Goal: Task Accomplishment & Management: Manage account settings

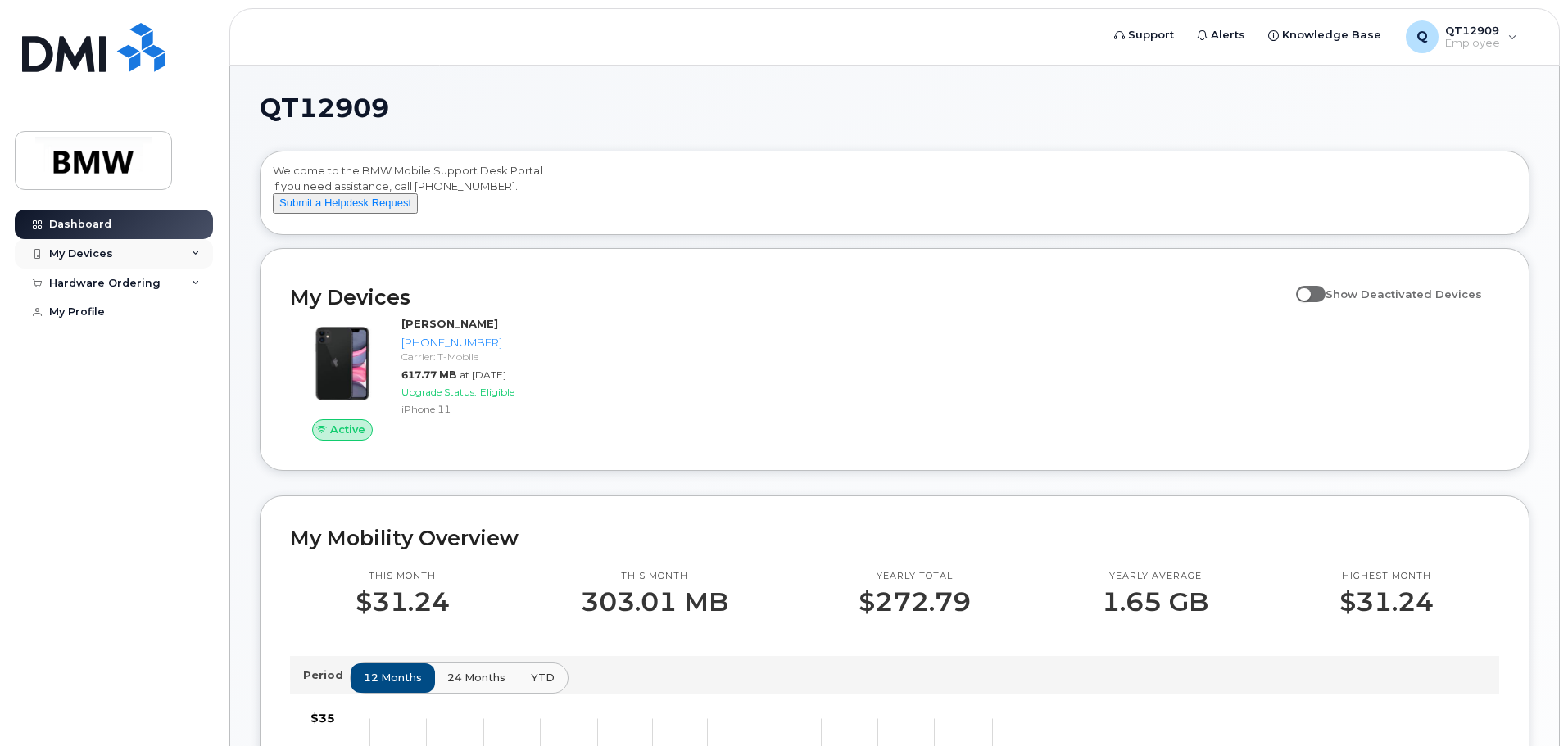
click at [191, 255] on div "My Devices" at bounding box center [114, 254] width 198 height 29
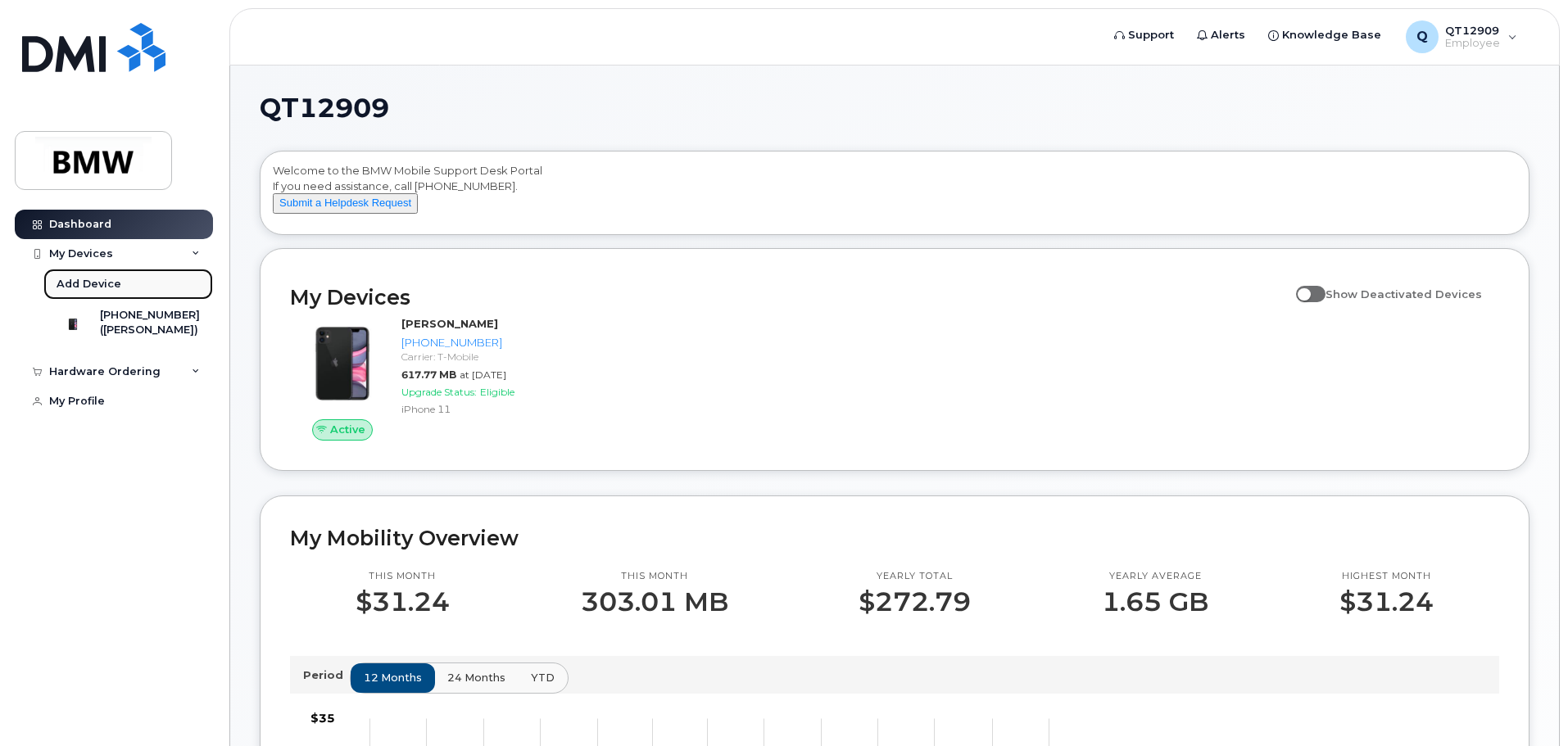
click at [100, 287] on div "Add Device" at bounding box center [89, 285] width 65 height 15
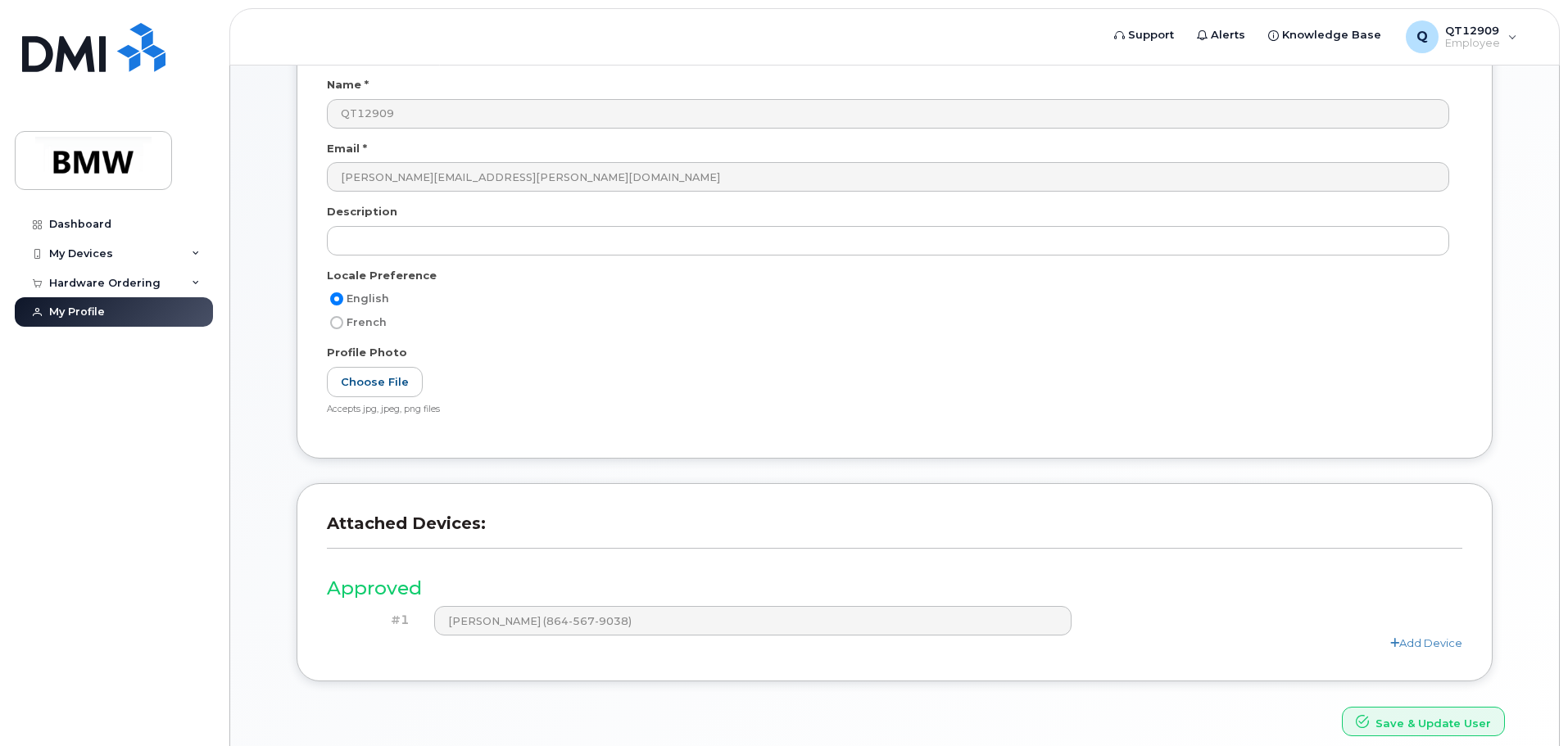
scroll to position [310, 0]
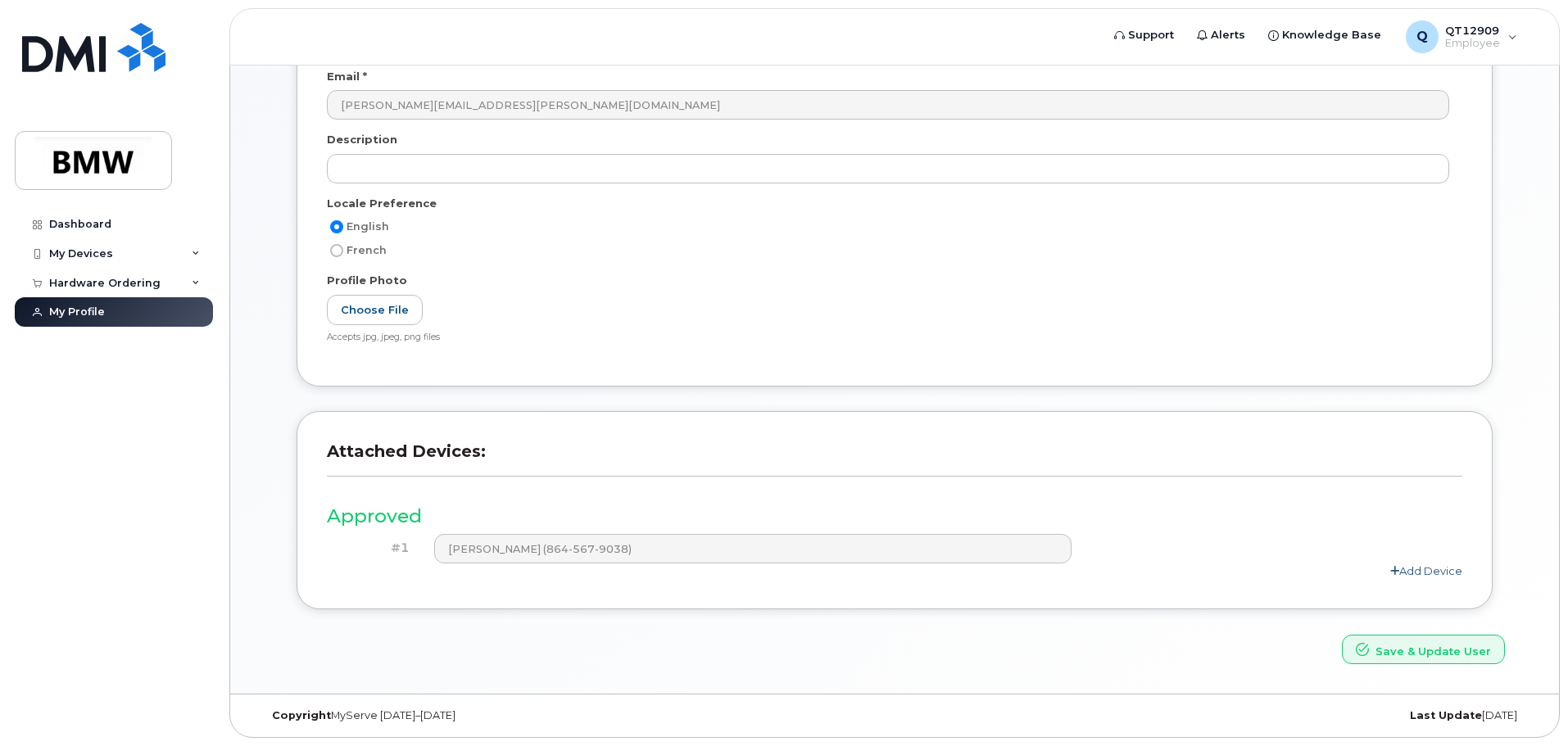
click at [1437, 573] on link "Add Device" at bounding box center [1426, 571] width 72 height 13
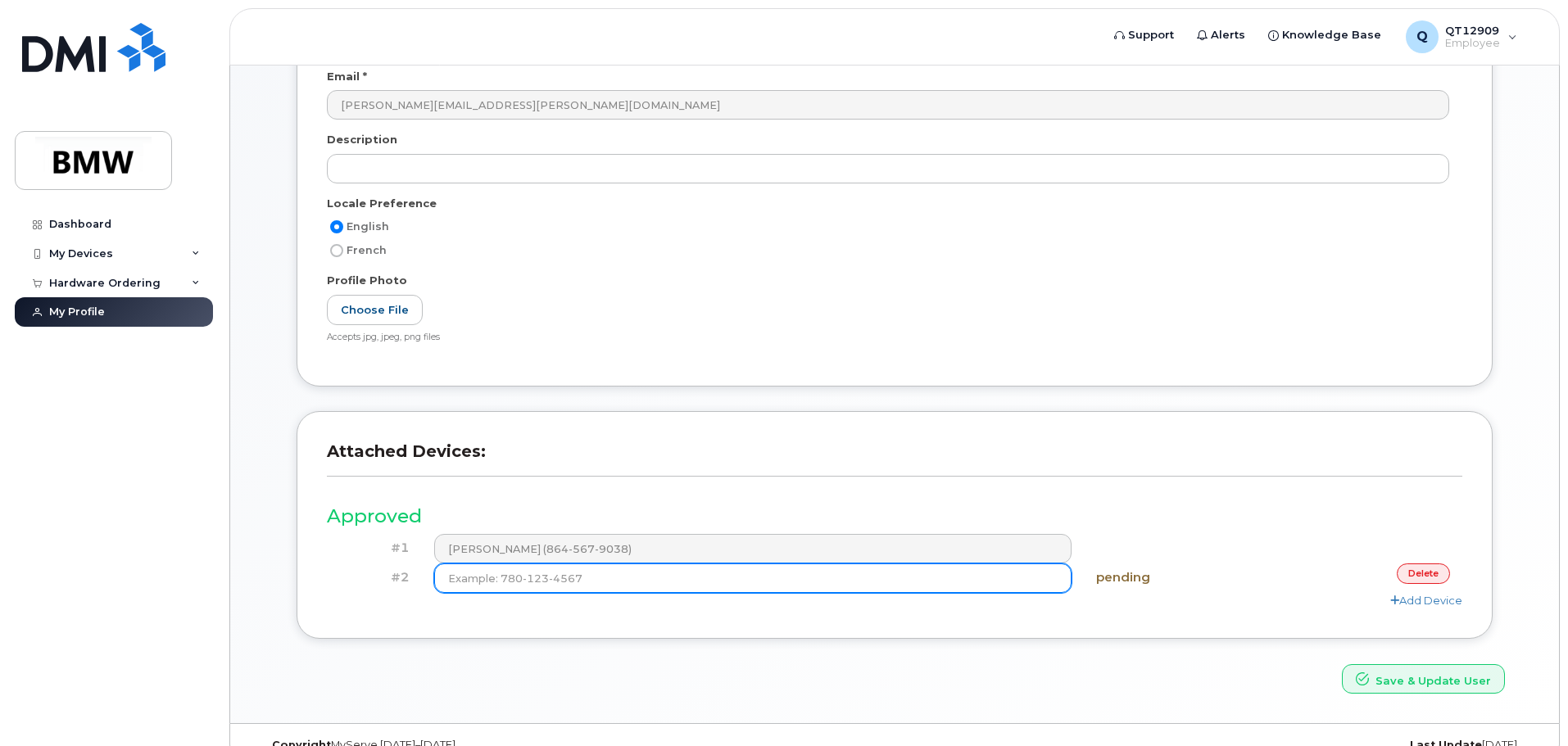
click at [641, 583] on input at bounding box center [753, 578] width 639 height 29
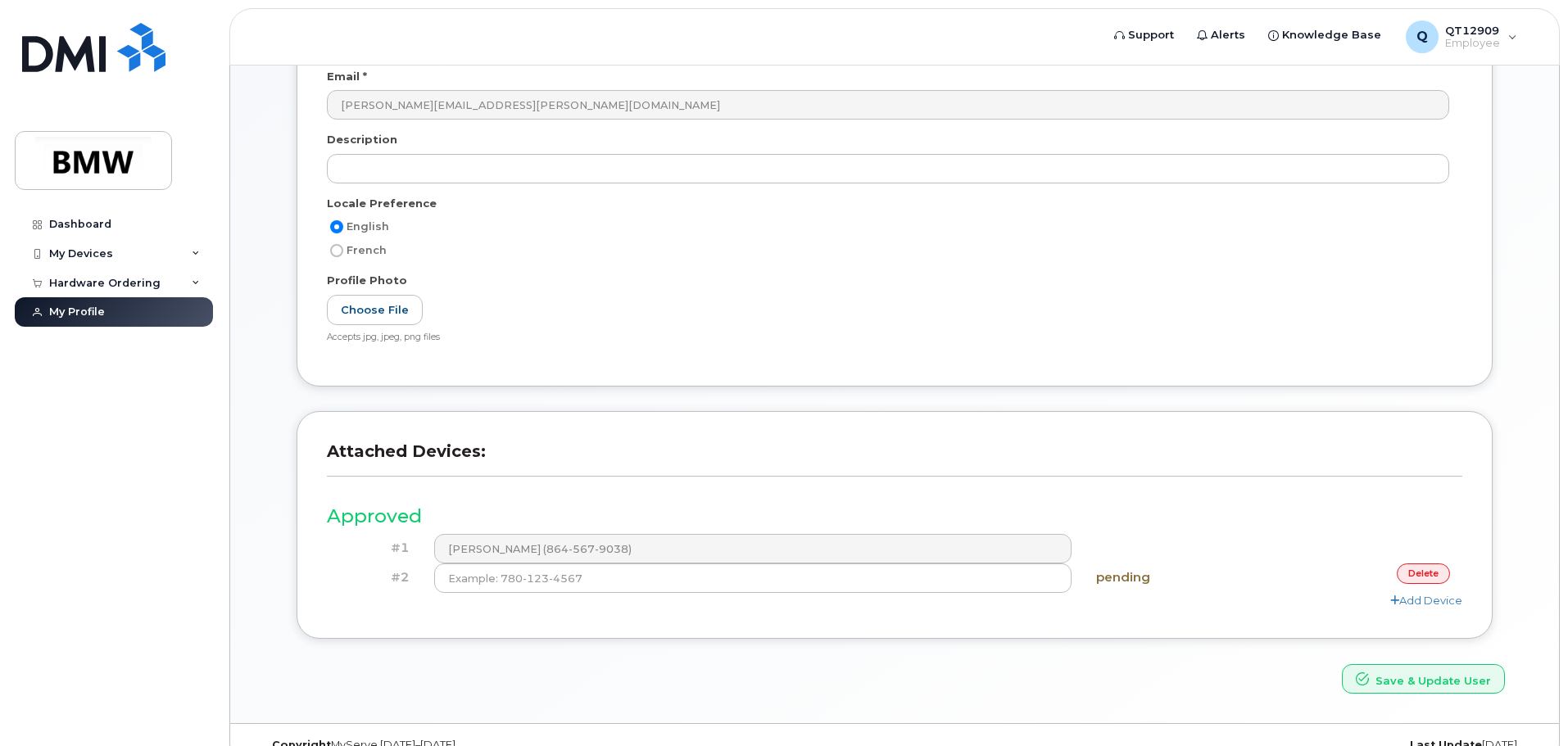
click at [1417, 578] on link "delete" at bounding box center [1424, 574] width 53 height 21
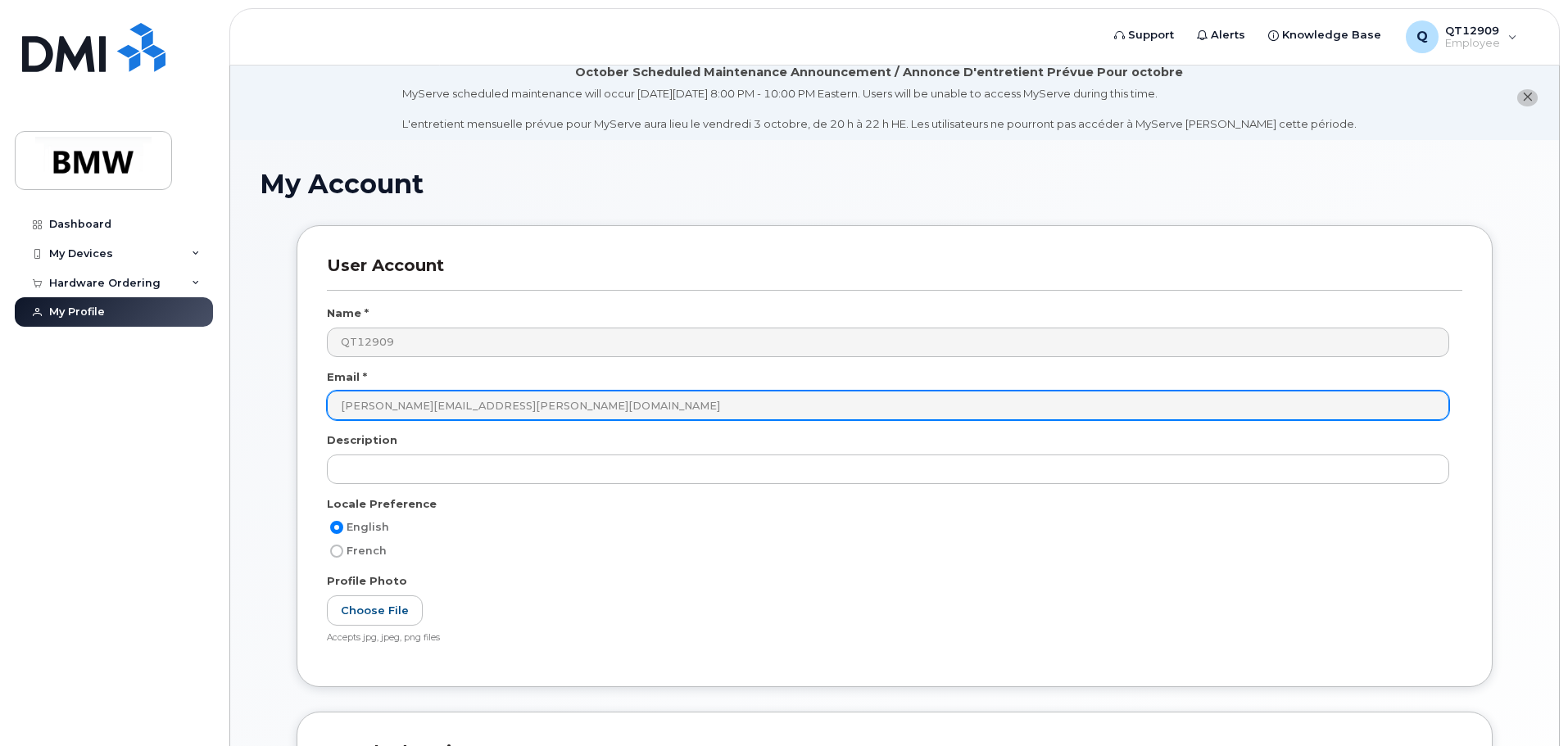
scroll to position [0, 0]
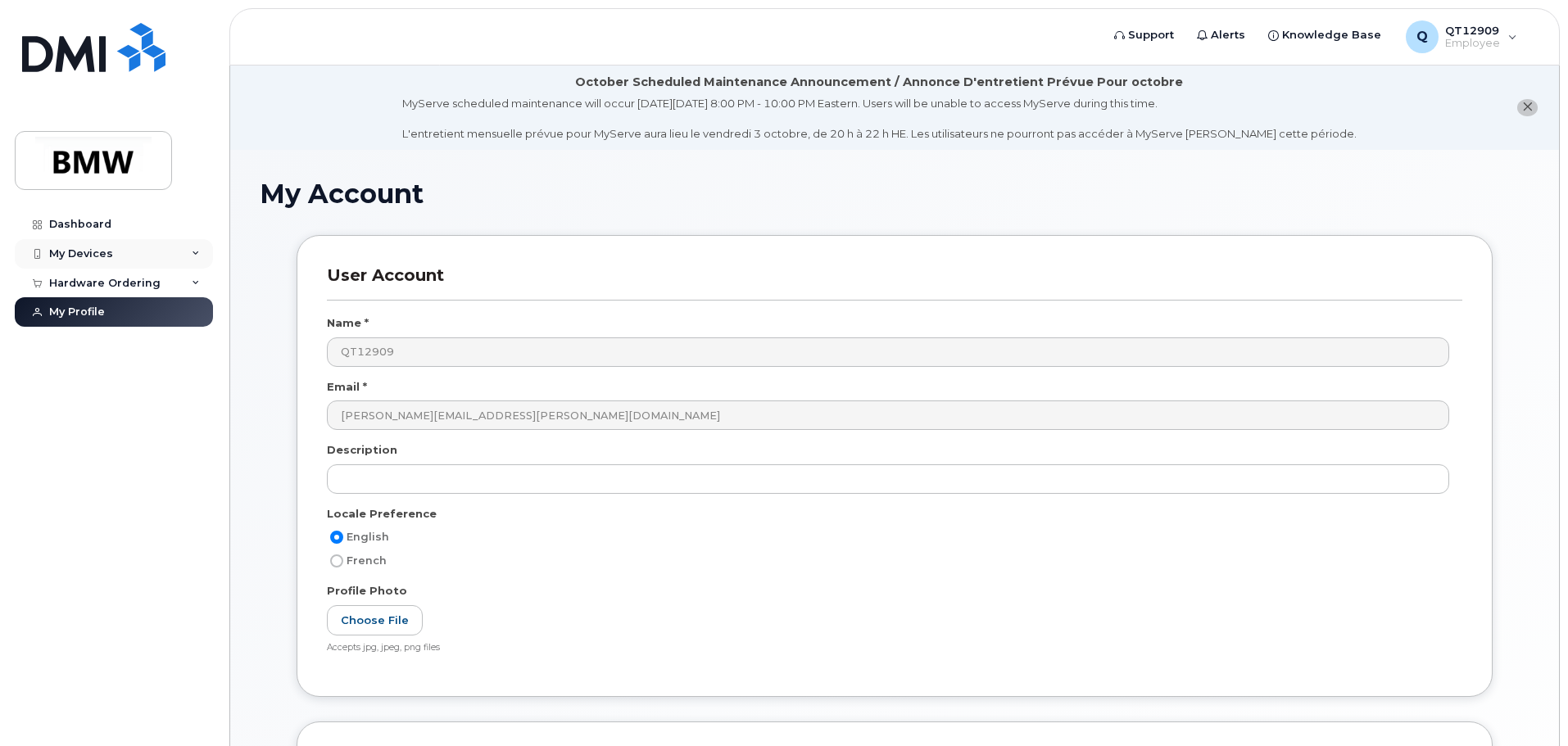
click at [103, 257] on div "My Devices" at bounding box center [81, 254] width 64 height 13
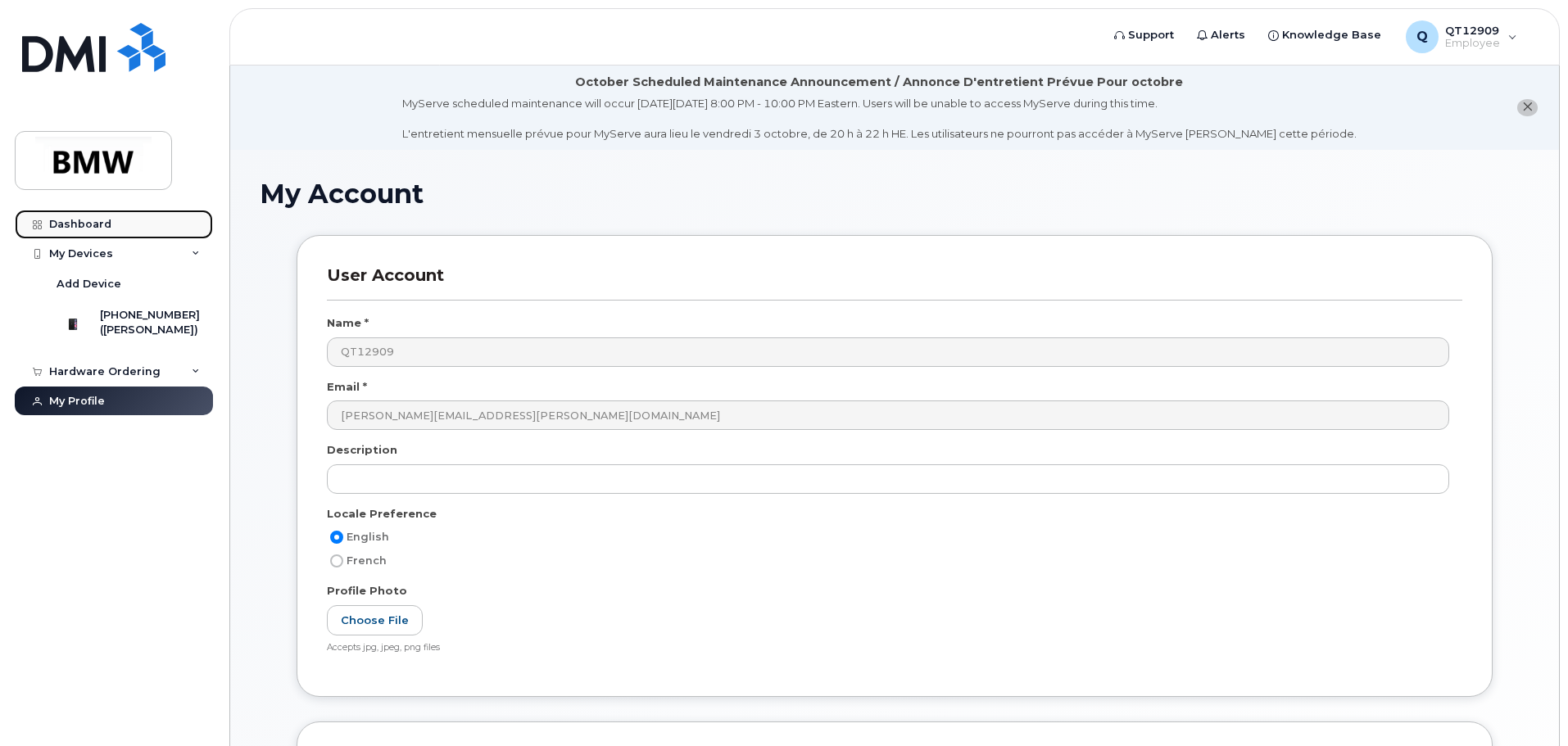
click at [109, 225] on link "Dashboard" at bounding box center [114, 224] width 198 height 29
